Goal: Task Accomplishment & Management: Manage account settings

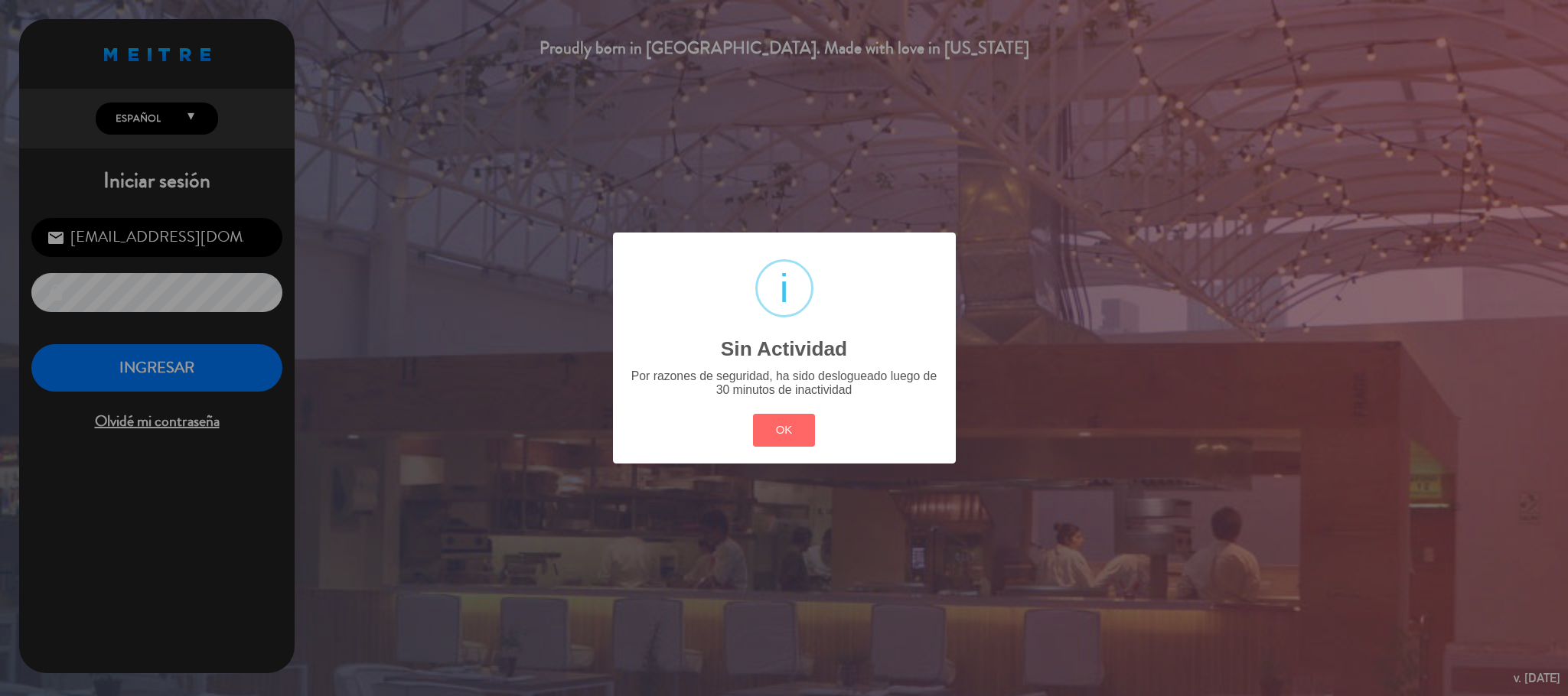
click at [762, 431] on button "OK" at bounding box center [784, 430] width 62 height 33
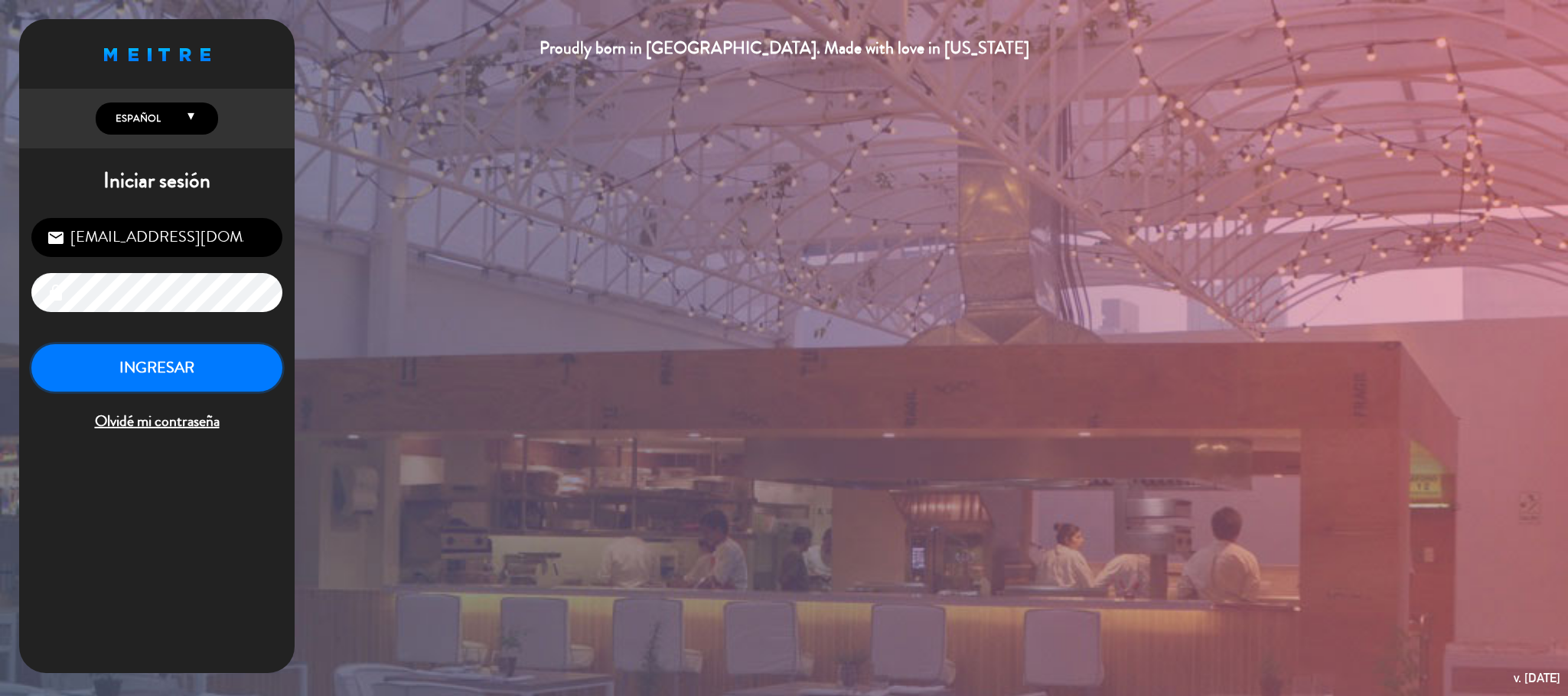
click at [174, 359] on button "INGRESAR" at bounding box center [157, 368] width 251 height 48
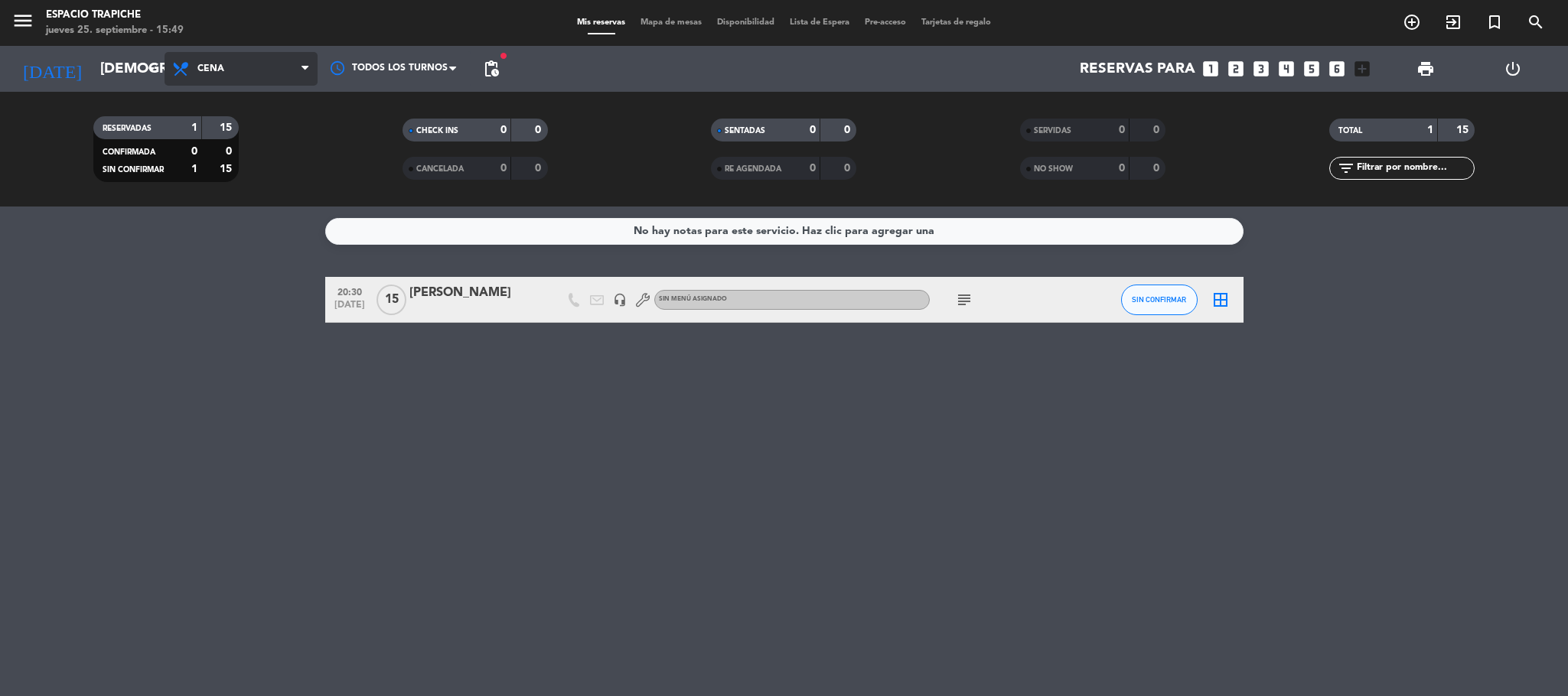
click at [228, 65] on span "Cena" at bounding box center [240, 69] width 153 height 33
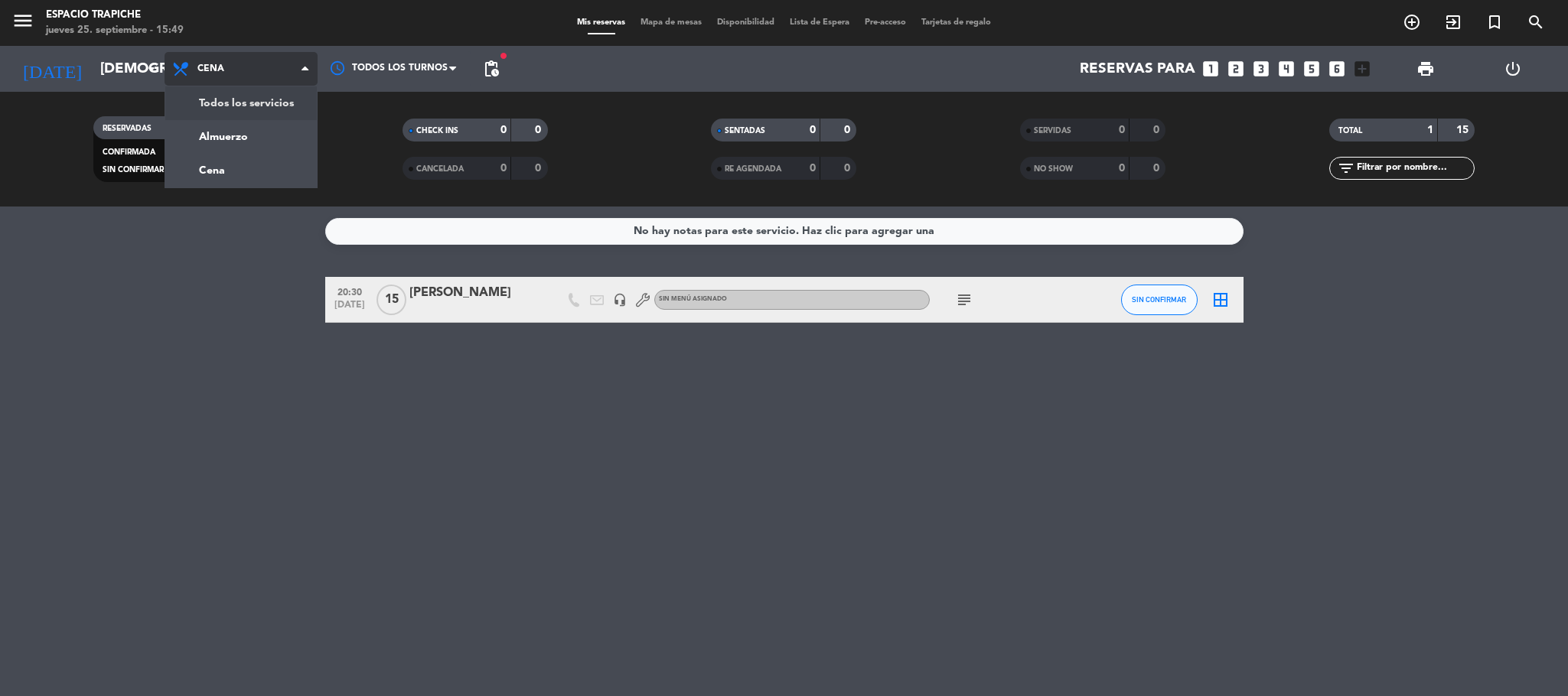
click at [251, 95] on div "menu Espacio Trapiche [DATE] 25. septiembre - 15:49 Mis reservas Mapa de mesas …" at bounding box center [784, 103] width 1568 height 207
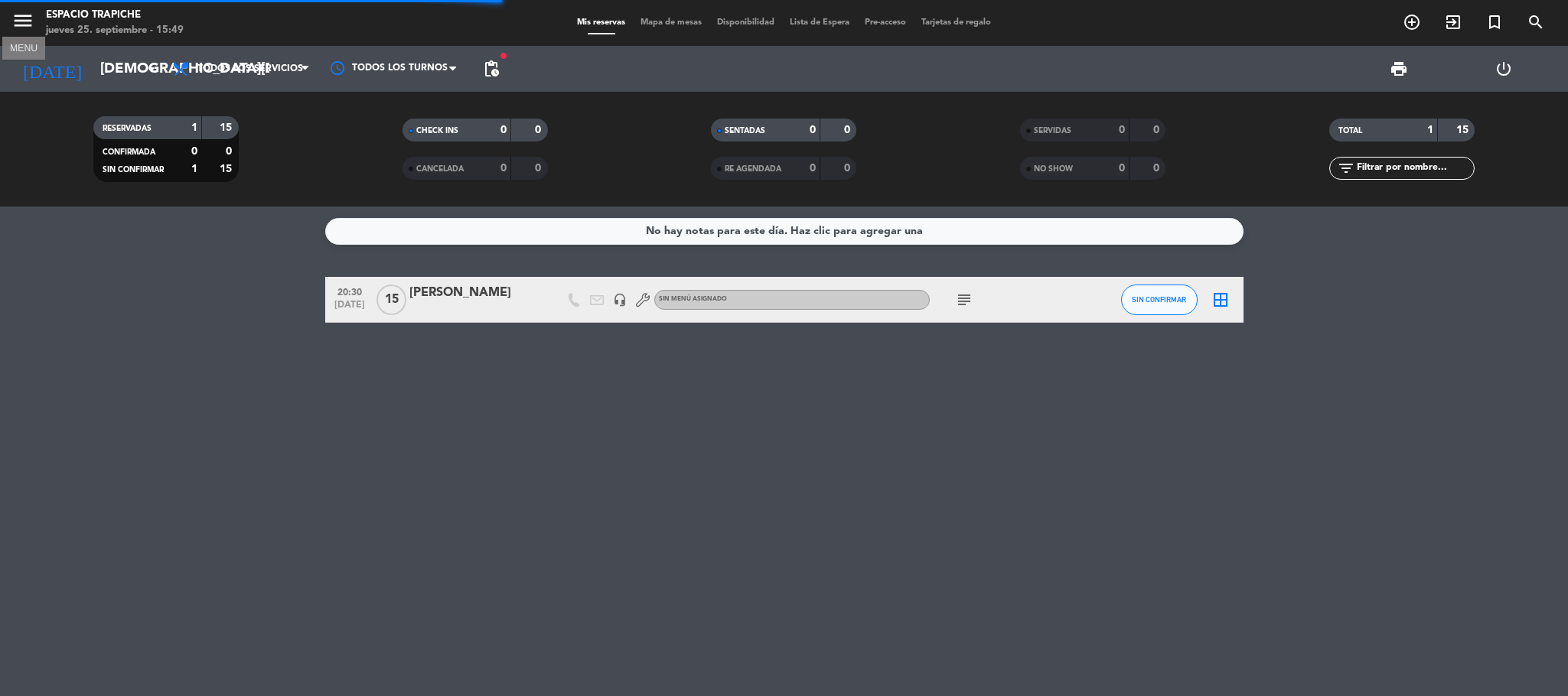
click at [21, 14] on icon "menu" at bounding box center [22, 21] width 23 height 23
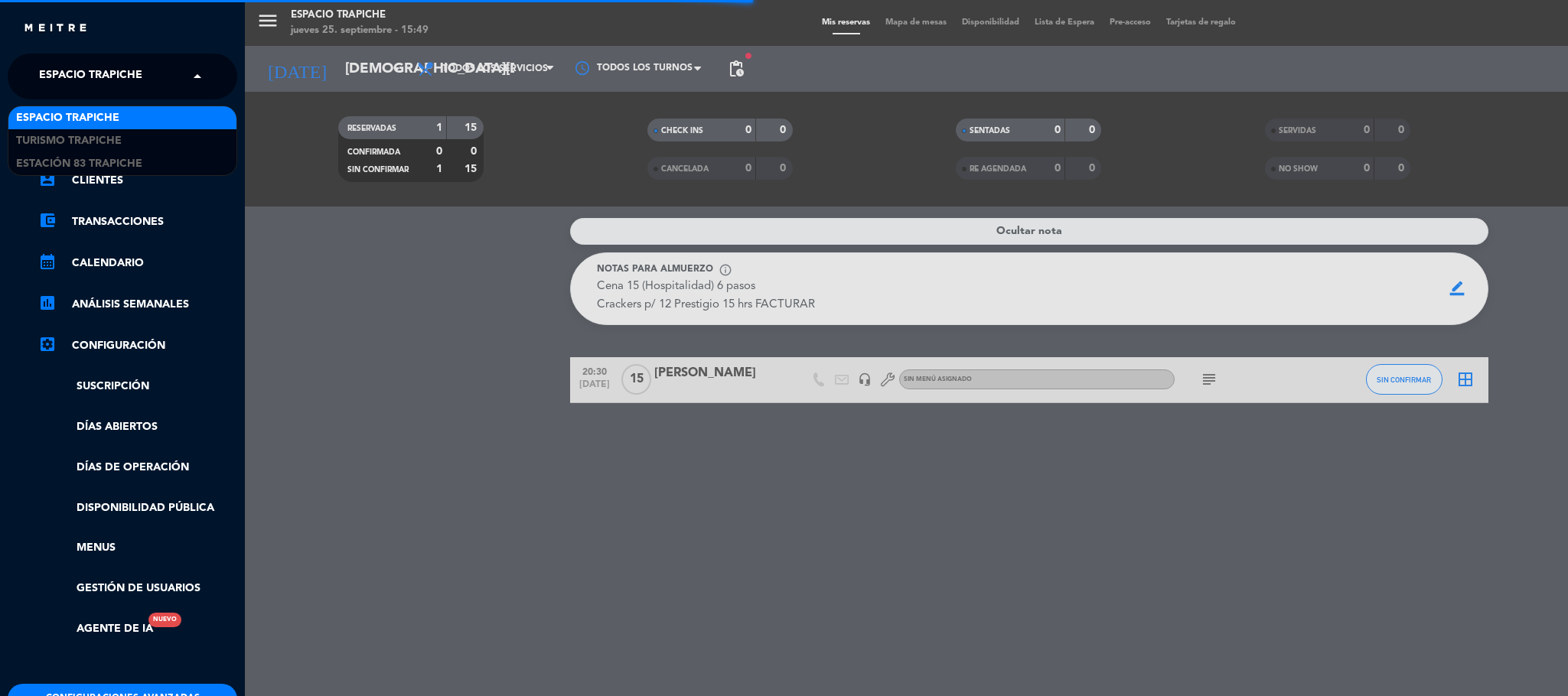
click at [141, 64] on span "Espacio Trapiche" at bounding box center [90, 76] width 103 height 33
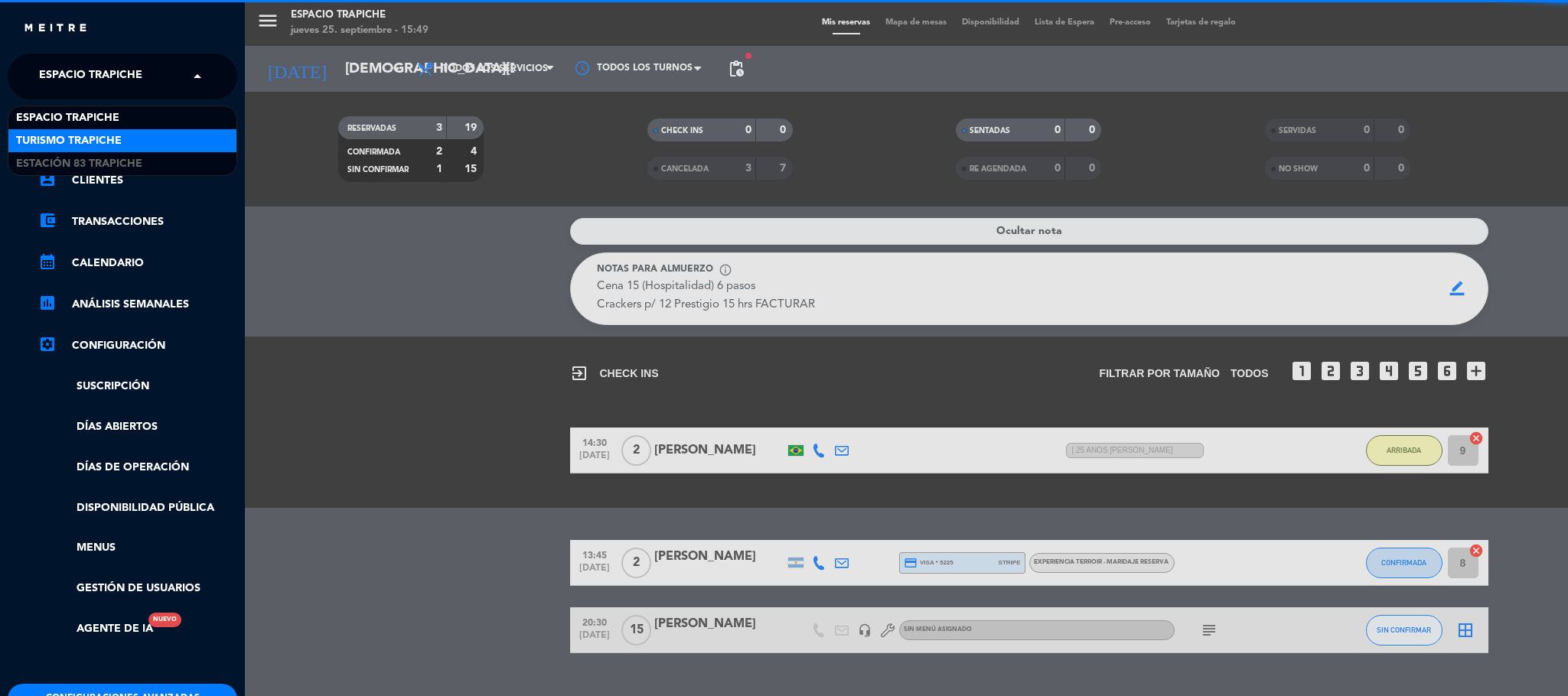
click at [126, 141] on div "Turismo Trapiche" at bounding box center [123, 140] width 228 height 23
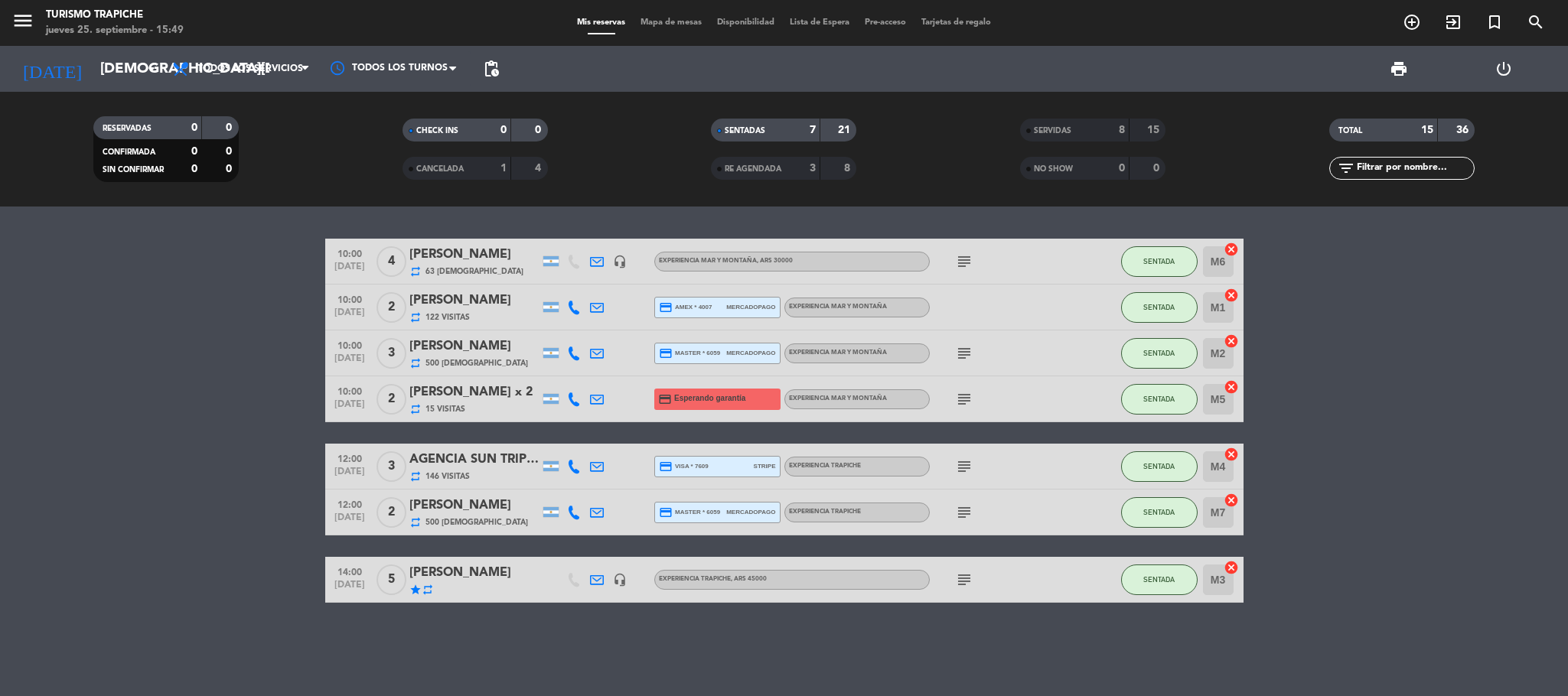
click at [467, 576] on div "[PERSON_NAME]" at bounding box center [474, 572] width 130 height 20
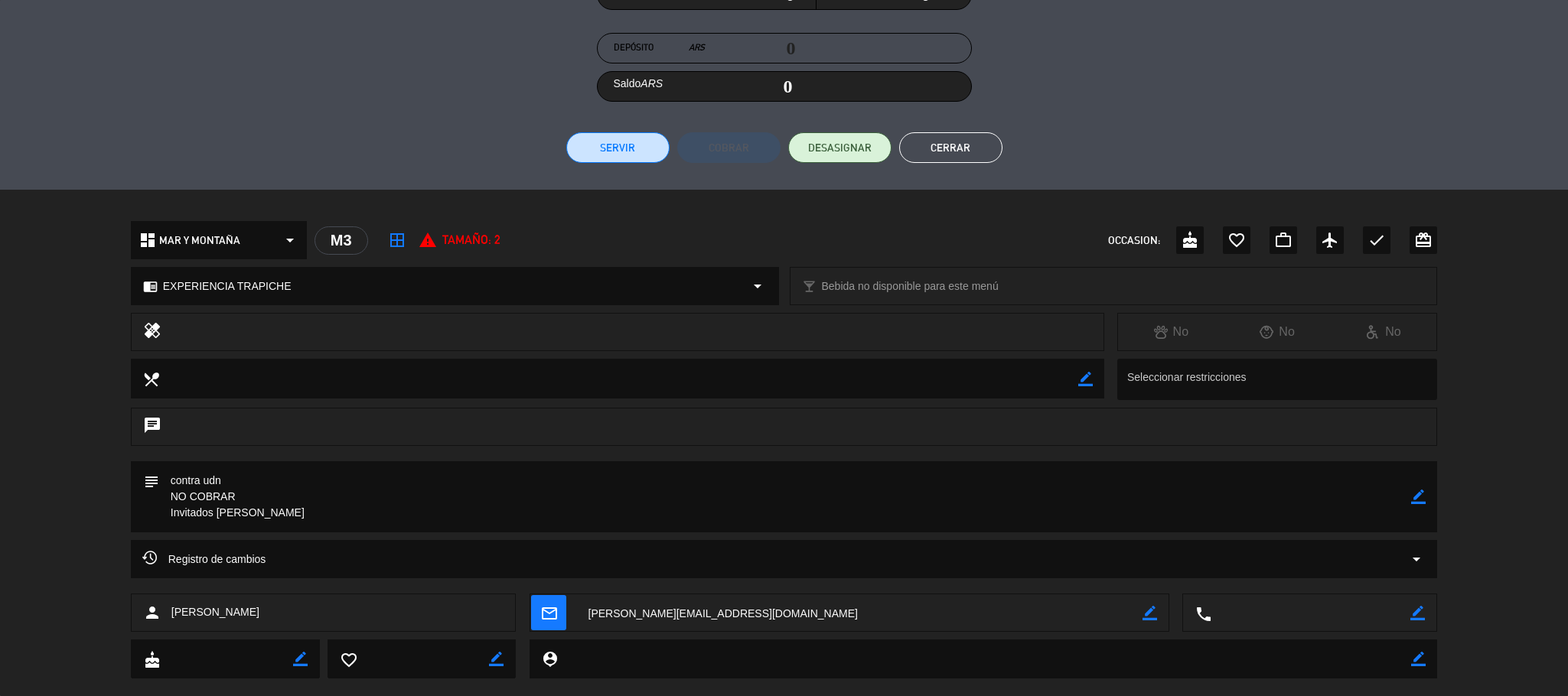
scroll to position [290, 0]
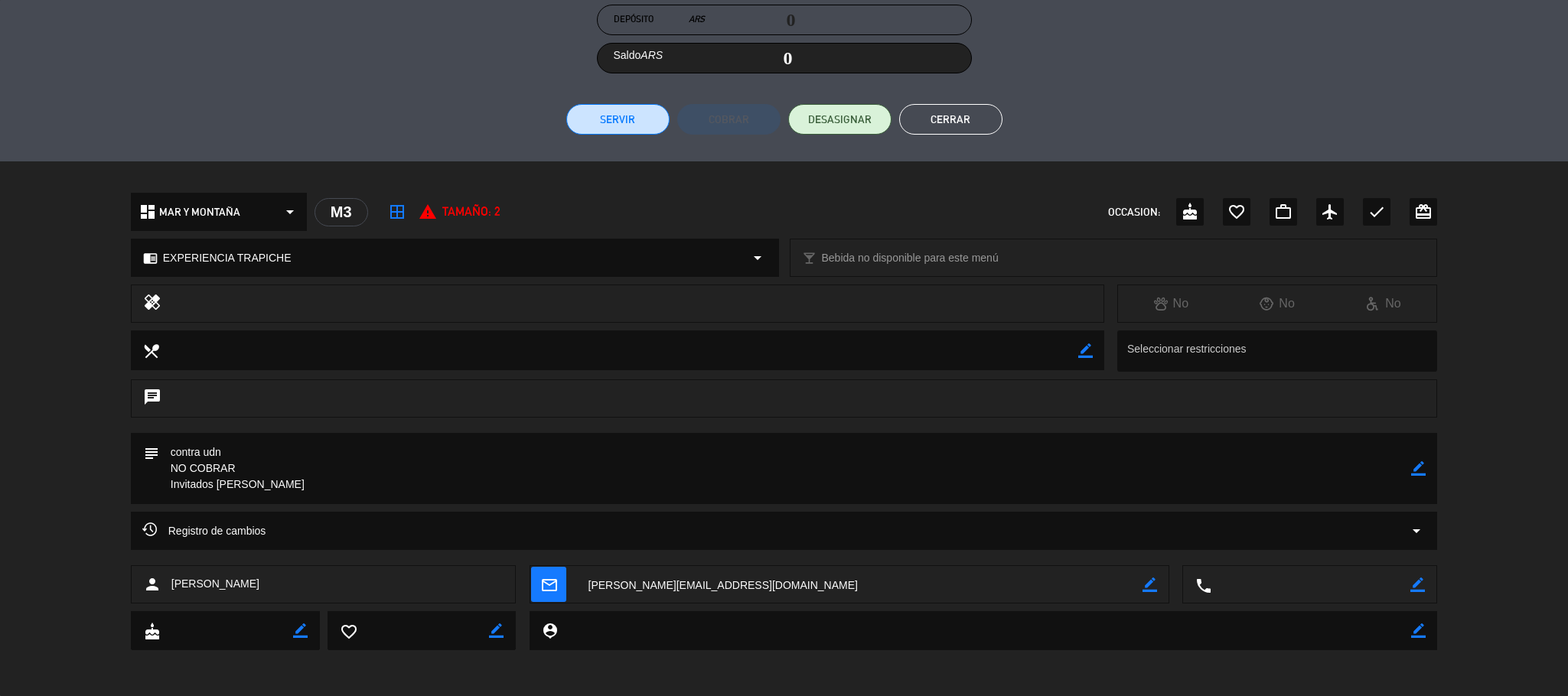
click at [708, 583] on textarea at bounding box center [861, 585] width 566 height 38
click at [685, 583] on textarea at bounding box center [861, 585] width 566 height 38
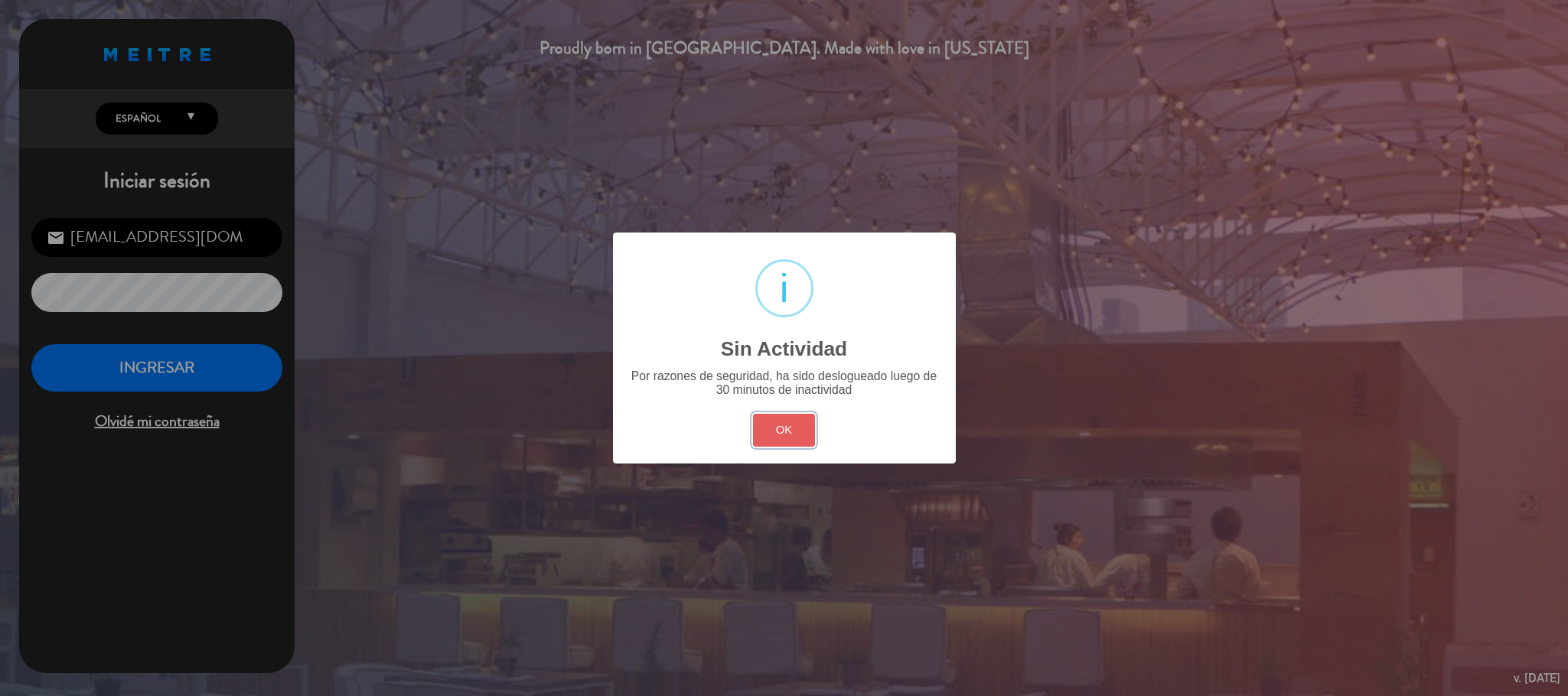
click at [776, 423] on button "OK" at bounding box center [784, 430] width 62 height 33
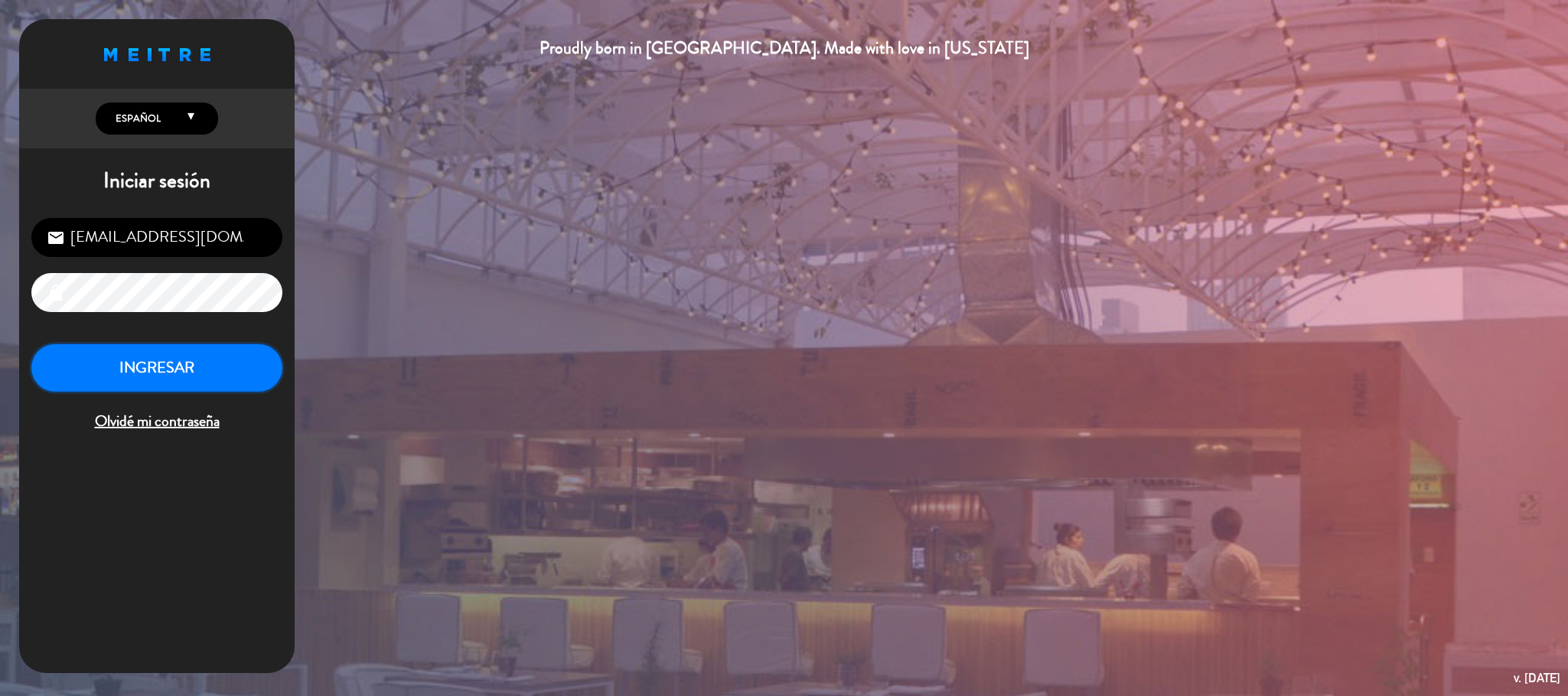
click at [128, 377] on button "INGRESAR" at bounding box center [157, 368] width 251 height 48
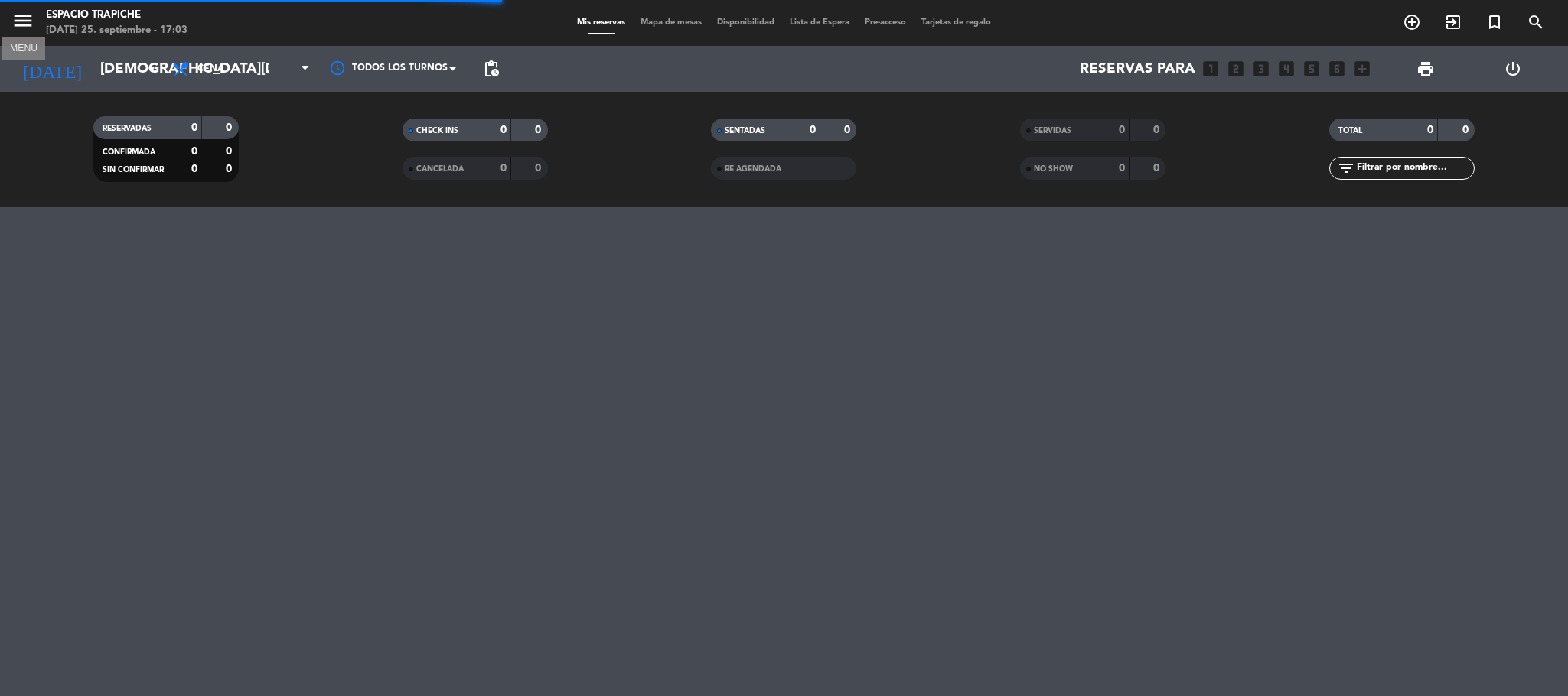
click at [26, 18] on icon "menu" at bounding box center [22, 21] width 23 height 23
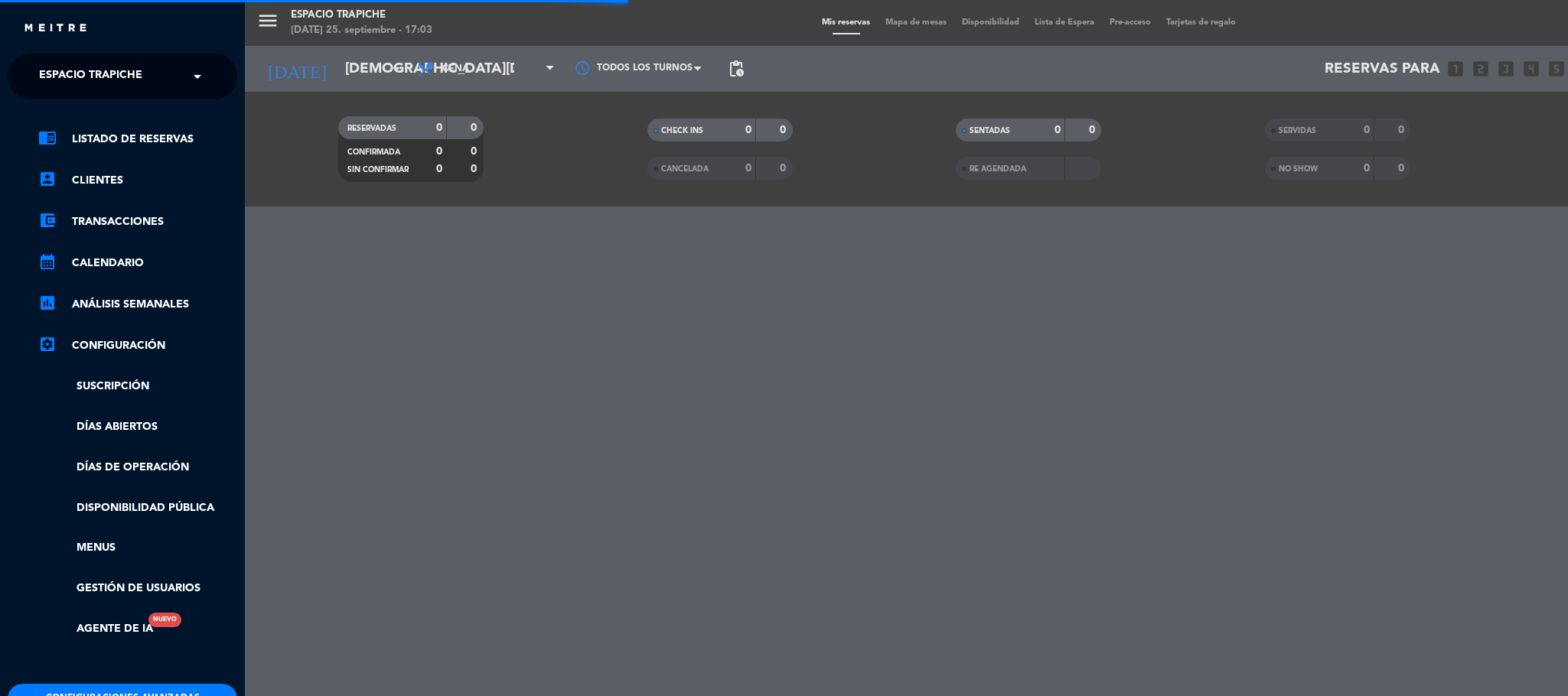
click at [151, 71] on div "× Espacio Trapiche" at bounding box center [98, 76] width 132 height 33
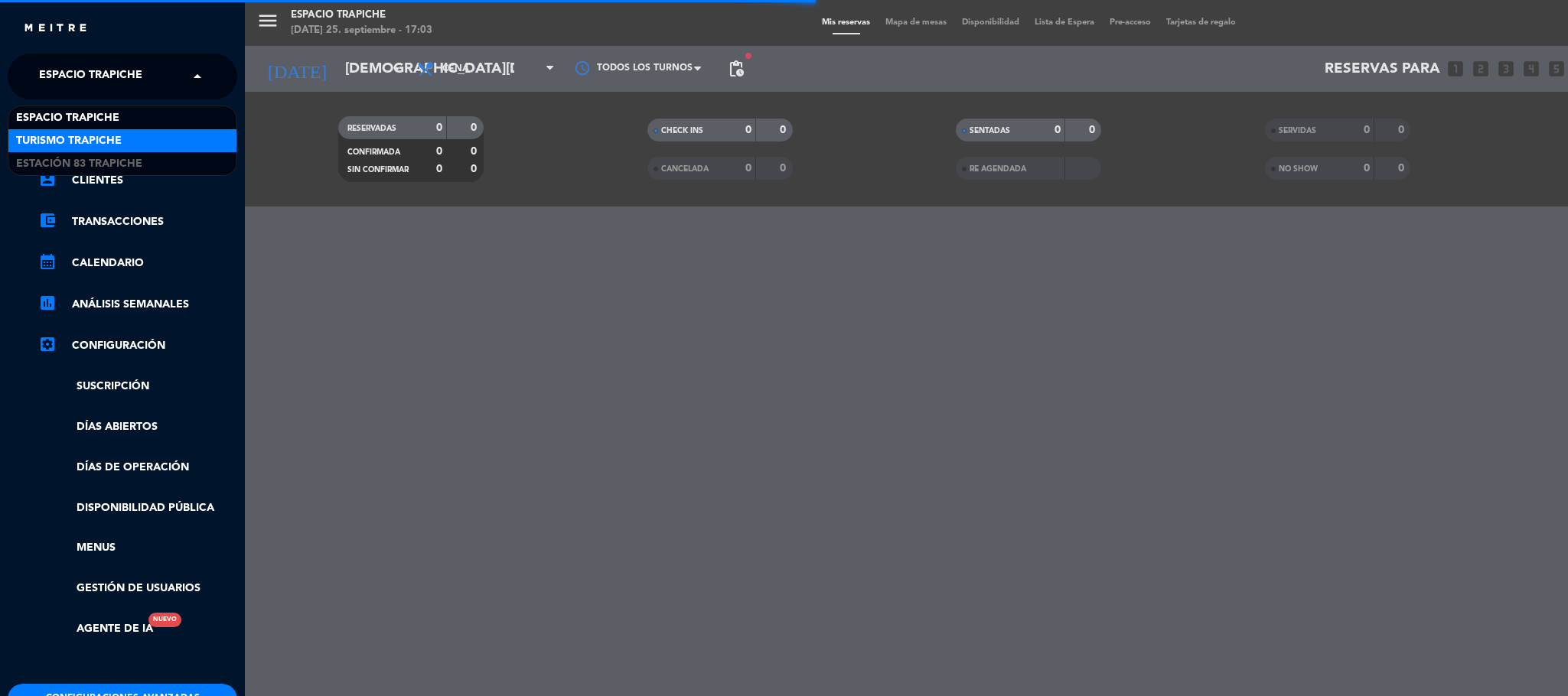
click at [126, 131] on div "Turismo Trapiche" at bounding box center [123, 140] width 228 height 23
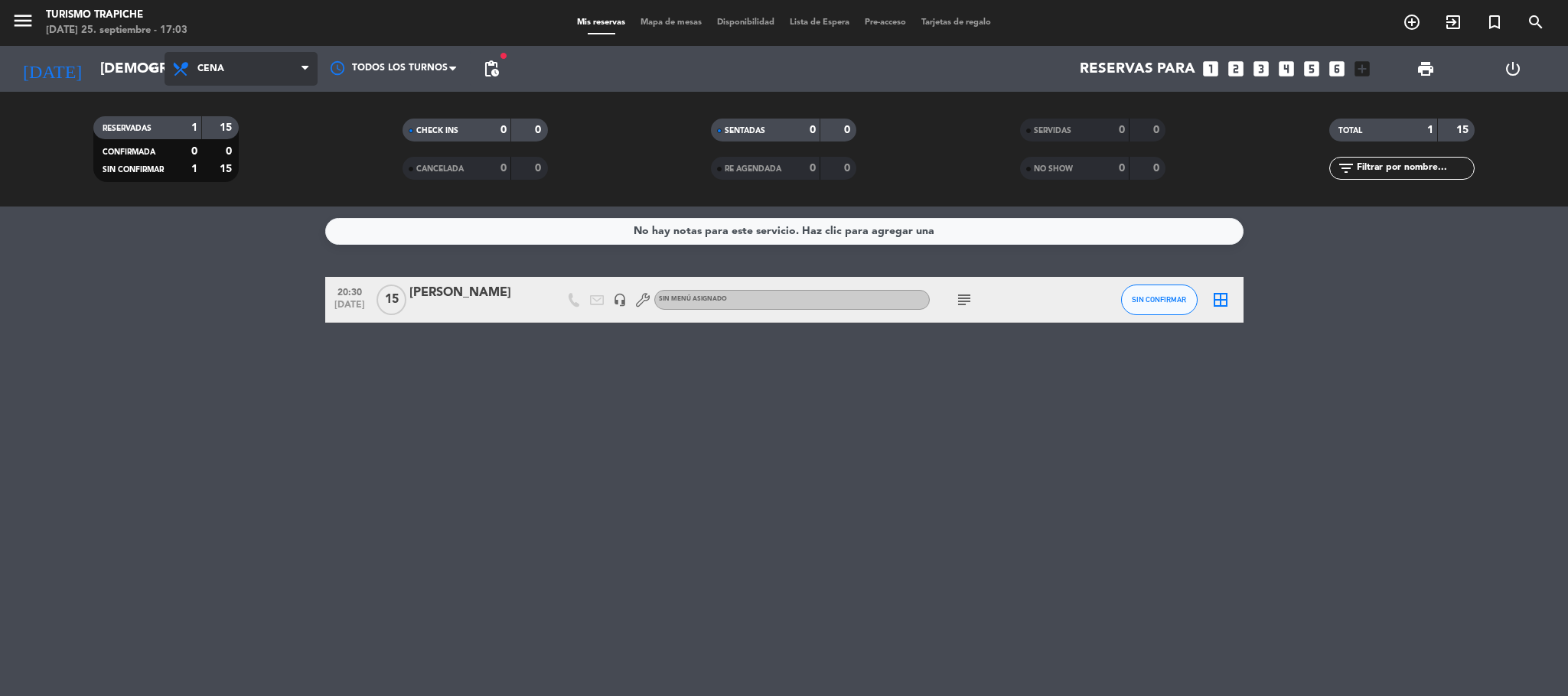
click at [251, 75] on span "Cena" at bounding box center [240, 69] width 153 height 33
click at [251, 65] on span "Cena" at bounding box center [240, 69] width 153 height 33
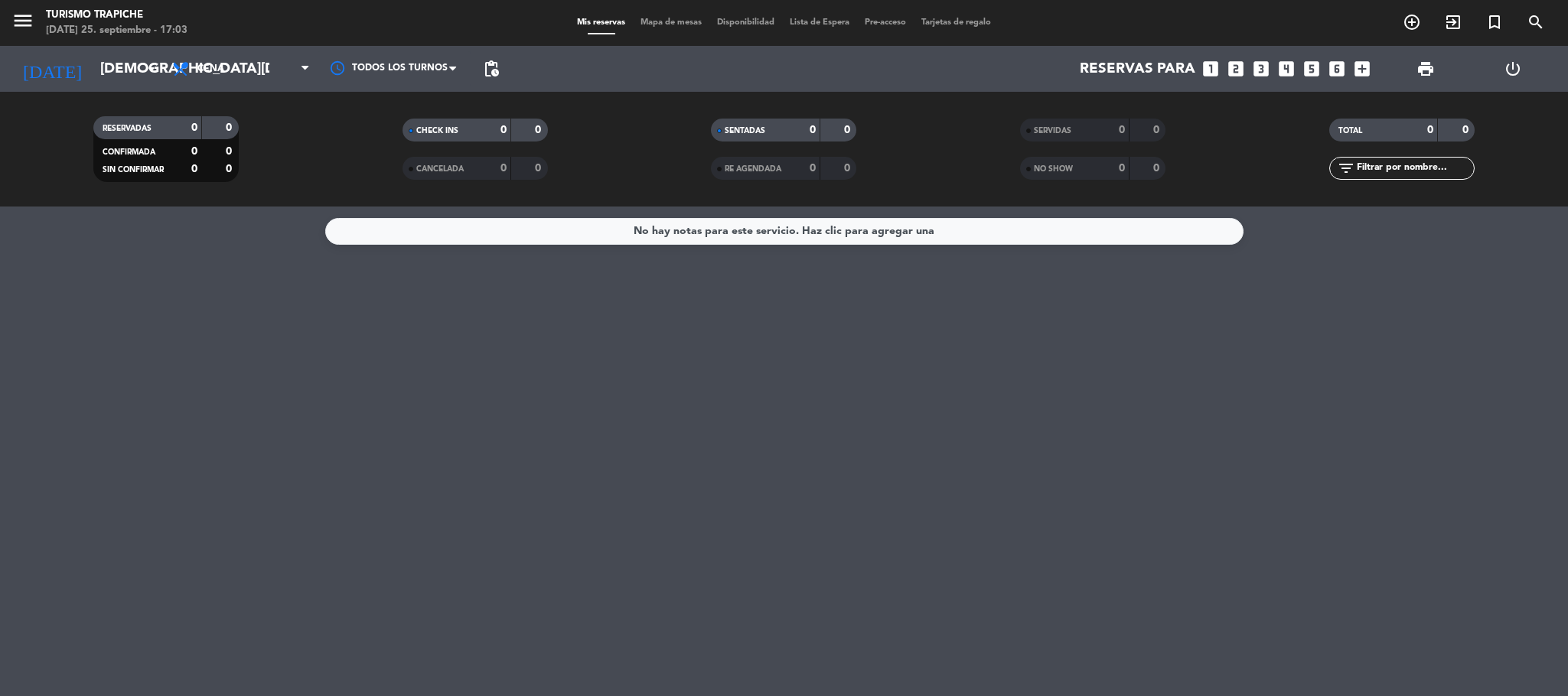
click at [251, 65] on span "Cena" at bounding box center [240, 69] width 153 height 33
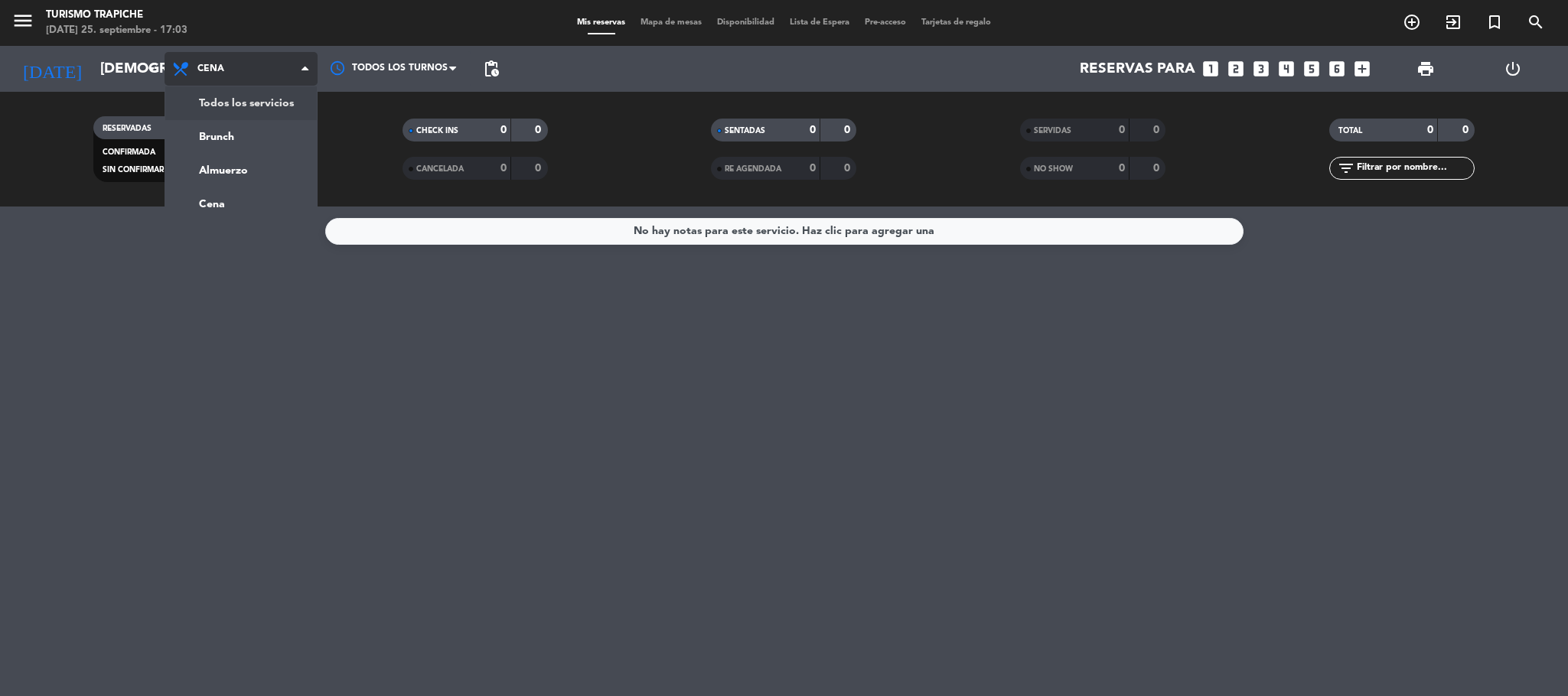
click at [265, 99] on div "menu Turismo Trapiche [DATE] 25. septiembre - 17:03 Mis reservas Mapa de mesas …" at bounding box center [784, 103] width 1568 height 207
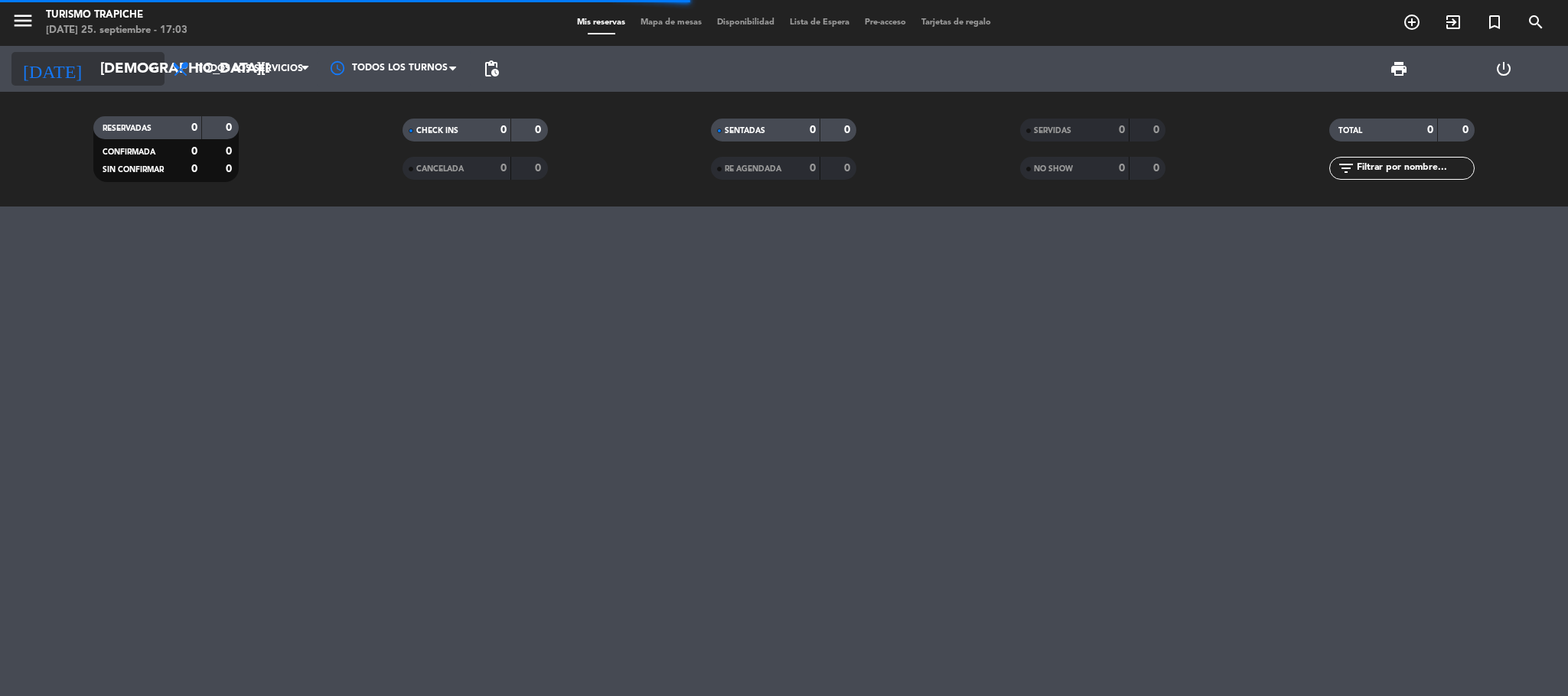
click at [106, 71] on input "[DEMOGRAPHIC_DATA][DATE]" at bounding box center [185, 69] width 185 height 33
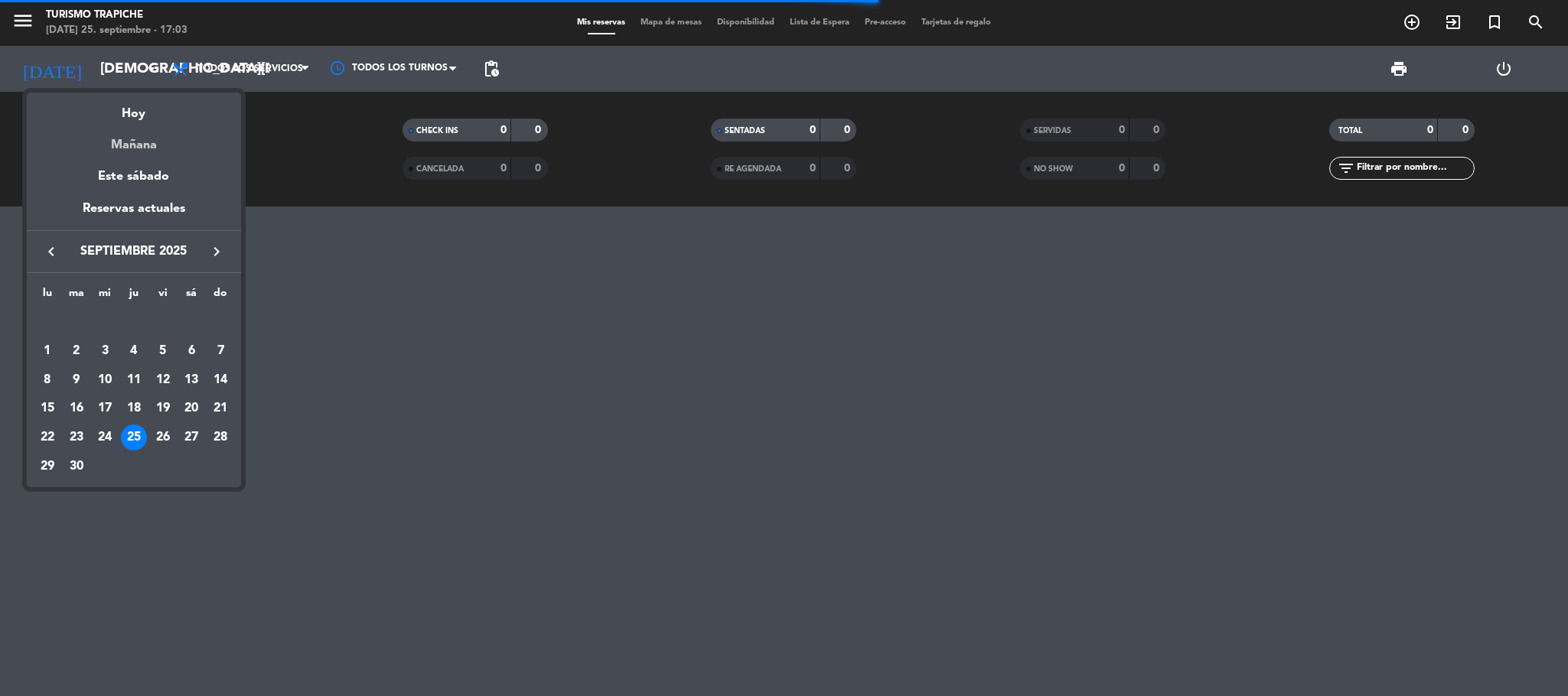
click at [132, 141] on div "Mañana" at bounding box center [134, 140] width 214 height 32
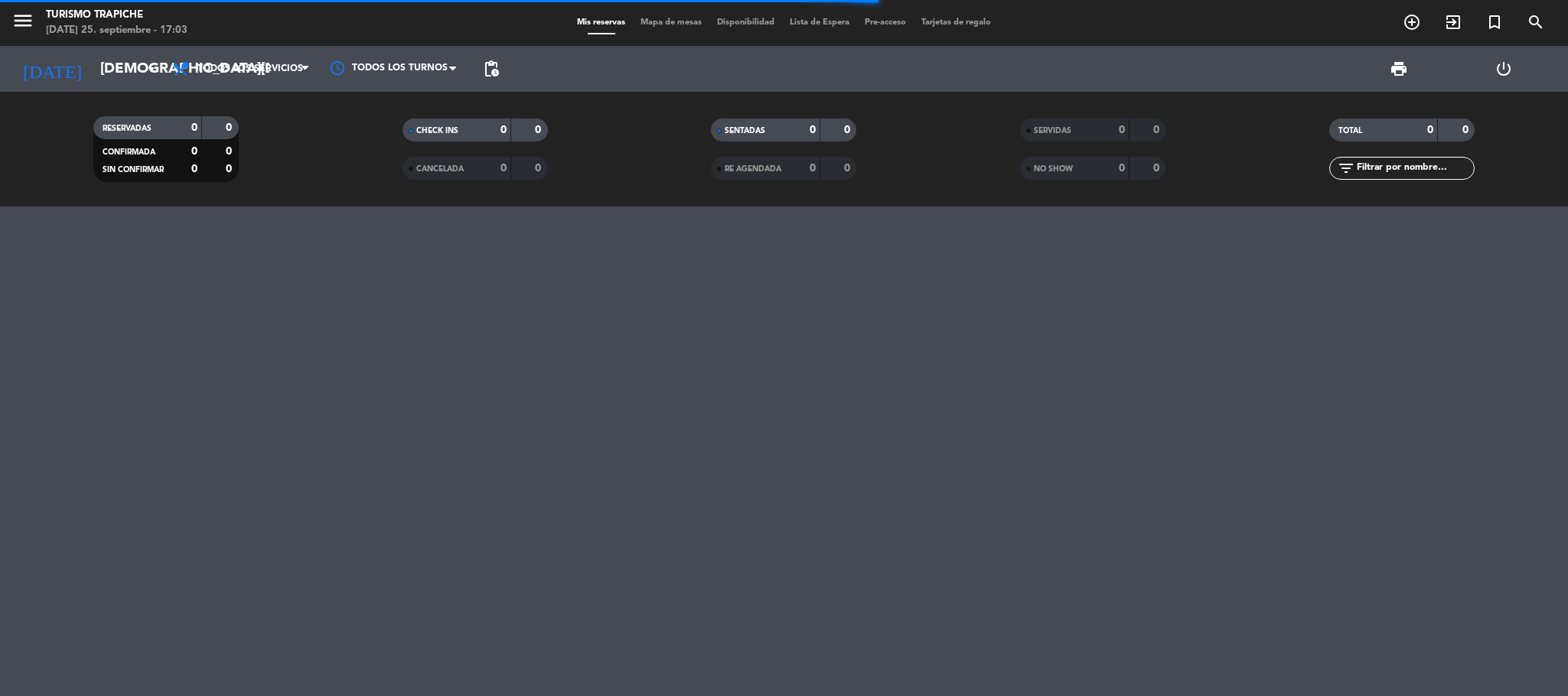
type input "[DATE]"
